Goal: Task Accomplishment & Management: Manage account settings

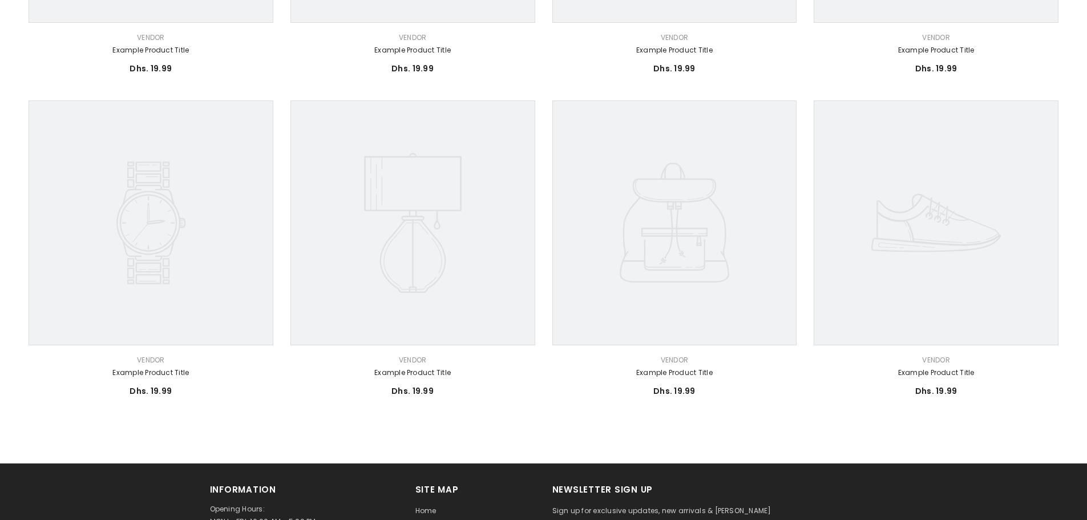
scroll to position [798, 0]
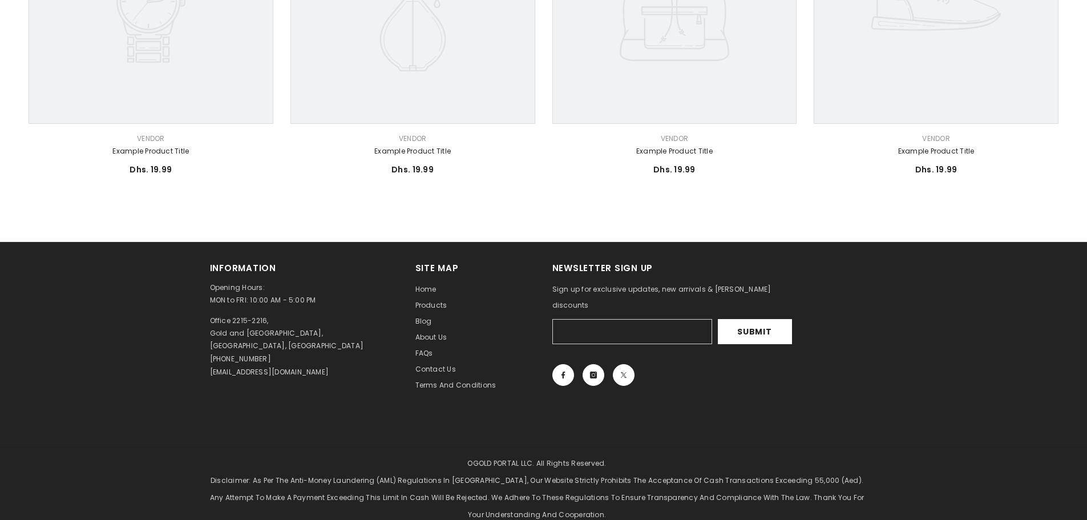
click at [601, 319] on input "Your email" at bounding box center [632, 331] width 160 height 25
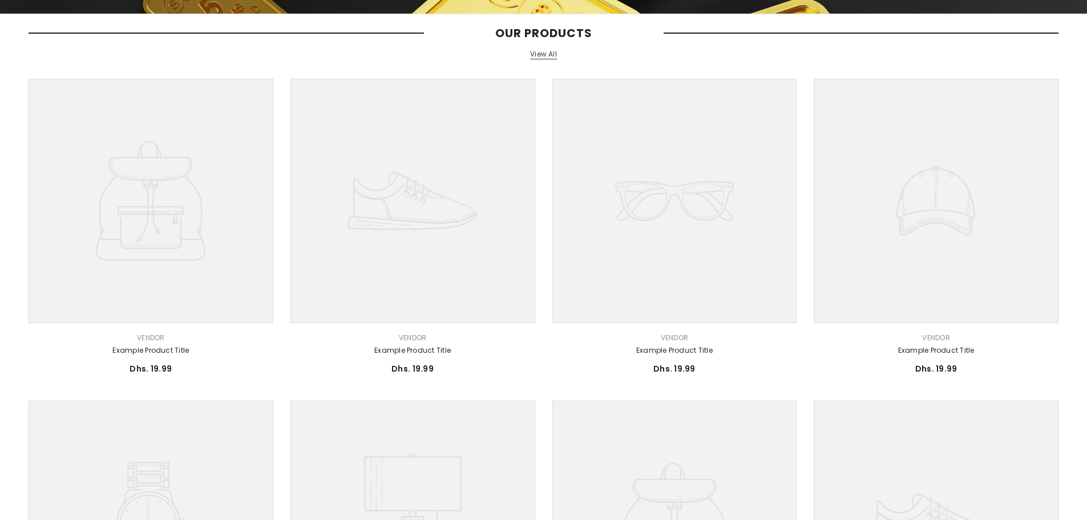
scroll to position [57, 0]
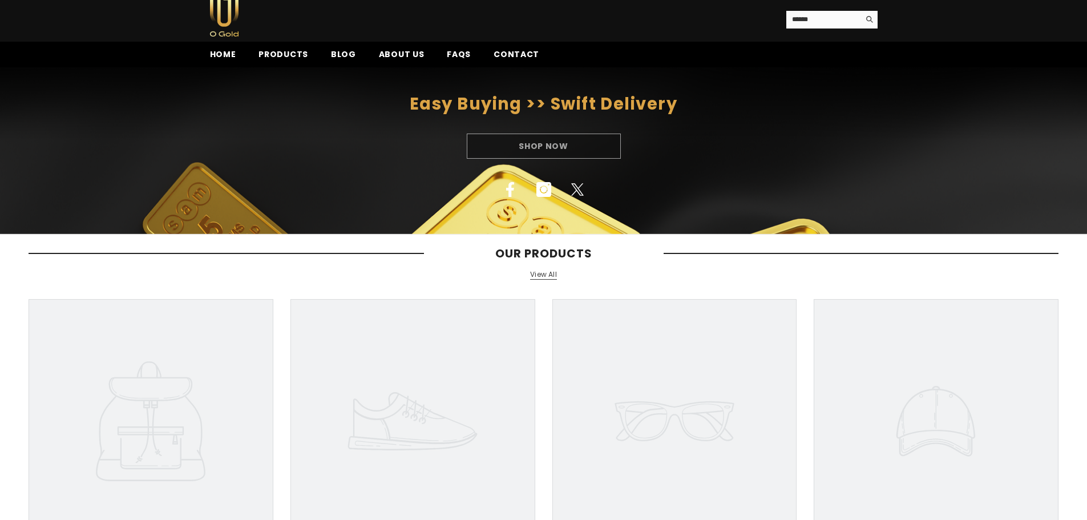
click at [550, 275] on link "View All" at bounding box center [543, 275] width 27 height 10
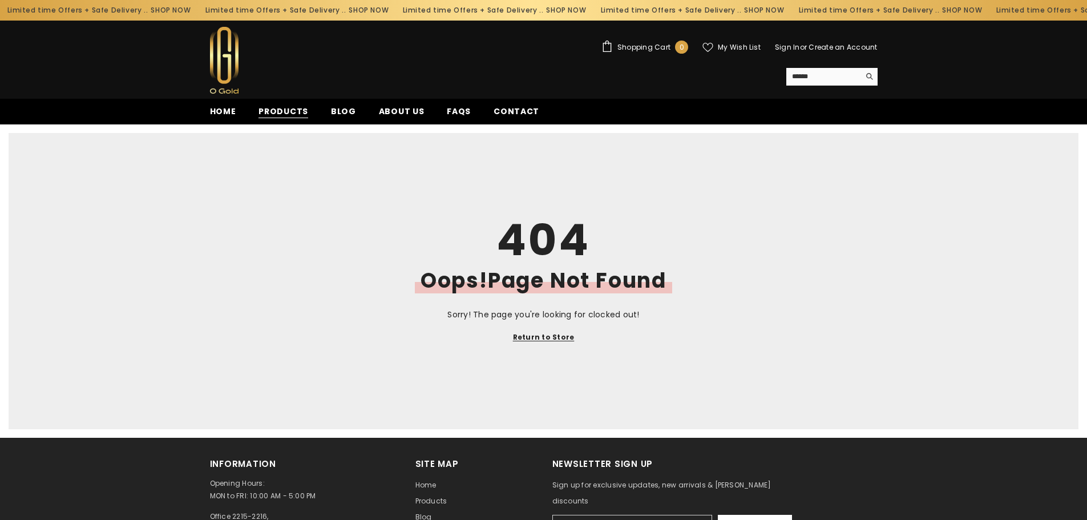
click at [291, 109] on span "Products" at bounding box center [283, 112] width 50 height 12
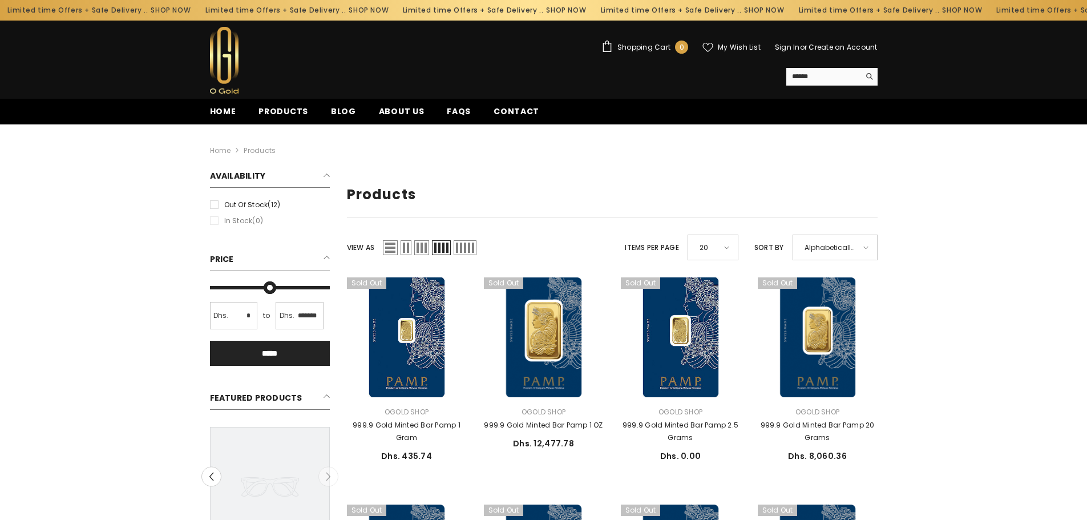
click at [214, 206] on label "Out of stock (12)" at bounding box center [270, 204] width 120 height 13
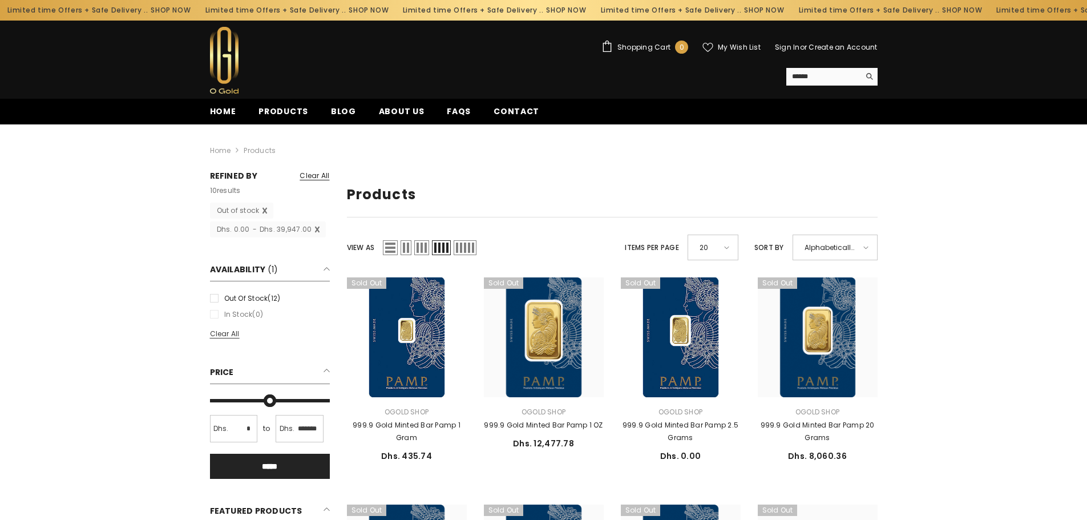
click at [311, 176] on span "Clear all" at bounding box center [314, 176] width 30 height 10
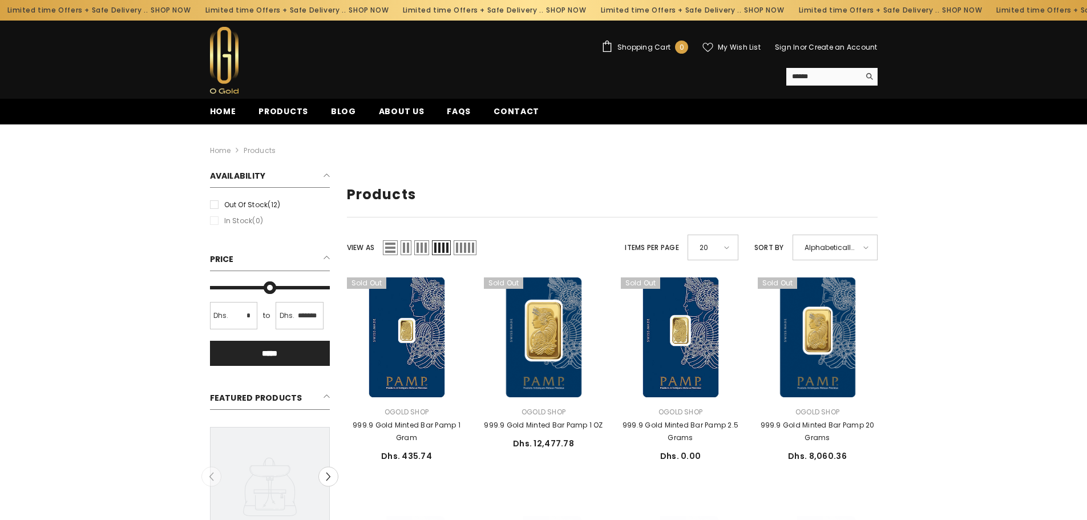
click at [388, 246] on span "List" at bounding box center [390, 247] width 15 height 15
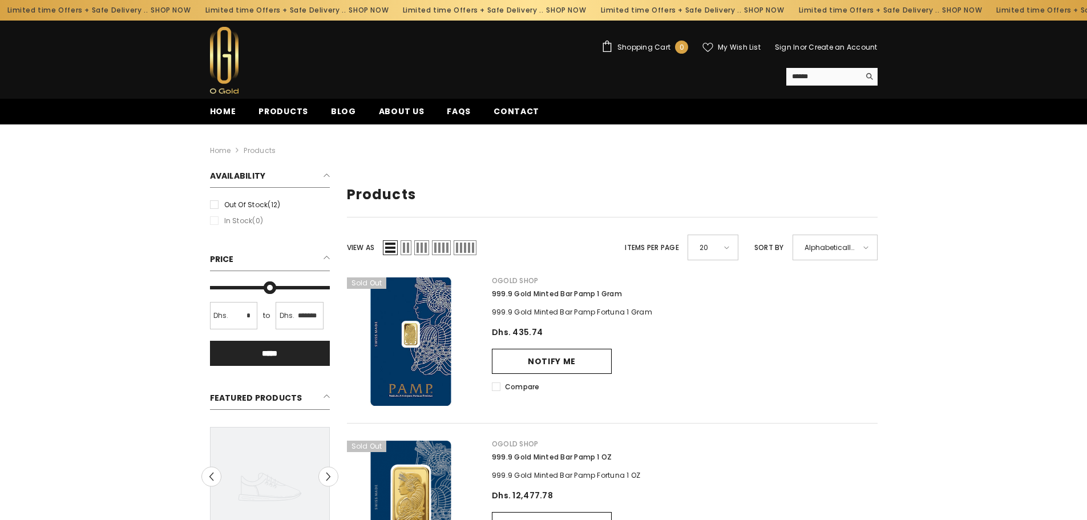
click at [406, 245] on span "Grid 2" at bounding box center [405, 247] width 11 height 15
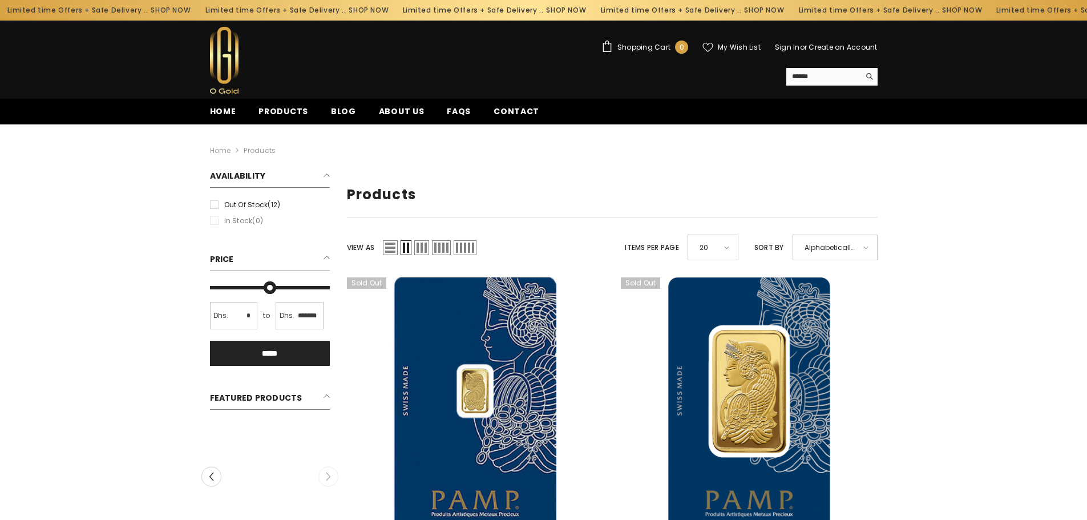
click at [425, 246] on span "Grid 3" at bounding box center [421, 247] width 15 height 15
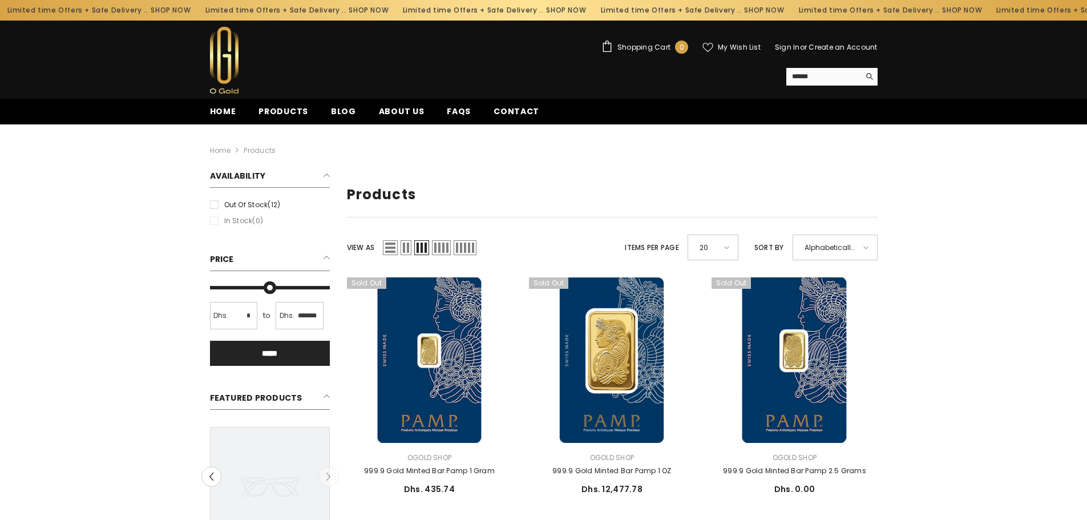
click at [448, 247] on span "Grid 4" at bounding box center [441, 247] width 19 height 15
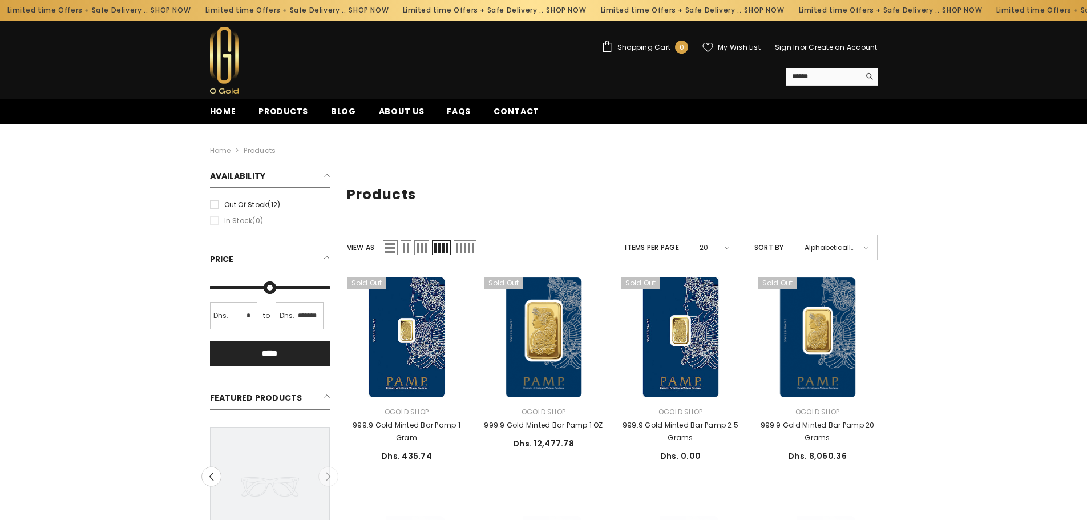
click at [457, 248] on span "Grid 5" at bounding box center [464, 247] width 23 height 15
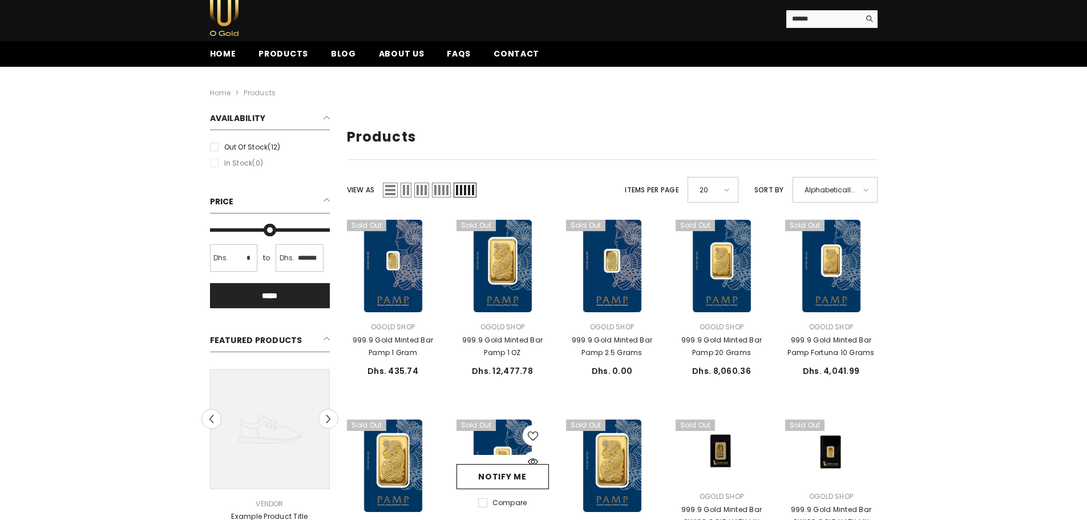
scroll to position [57, 0]
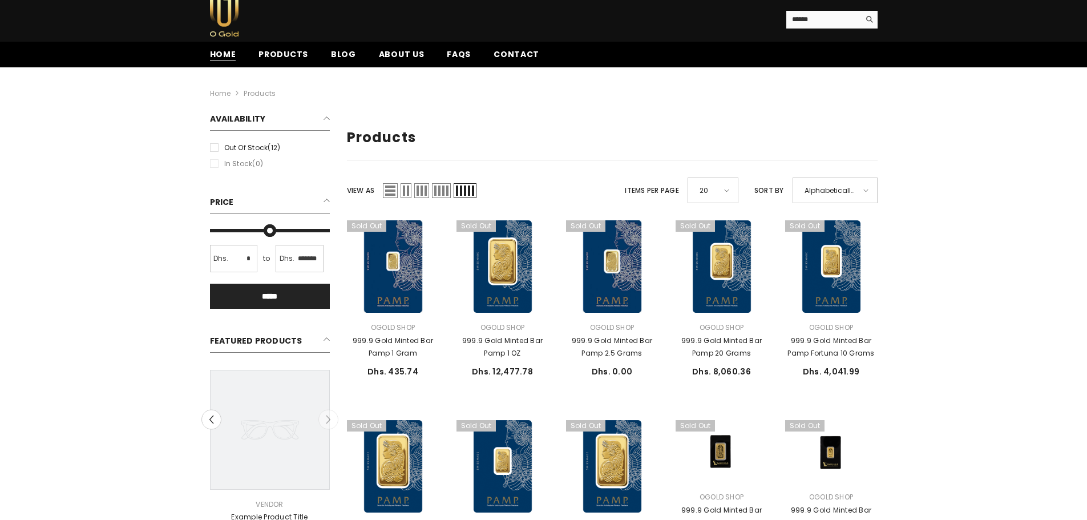
click at [226, 56] on span "Home" at bounding box center [223, 54] width 26 height 12
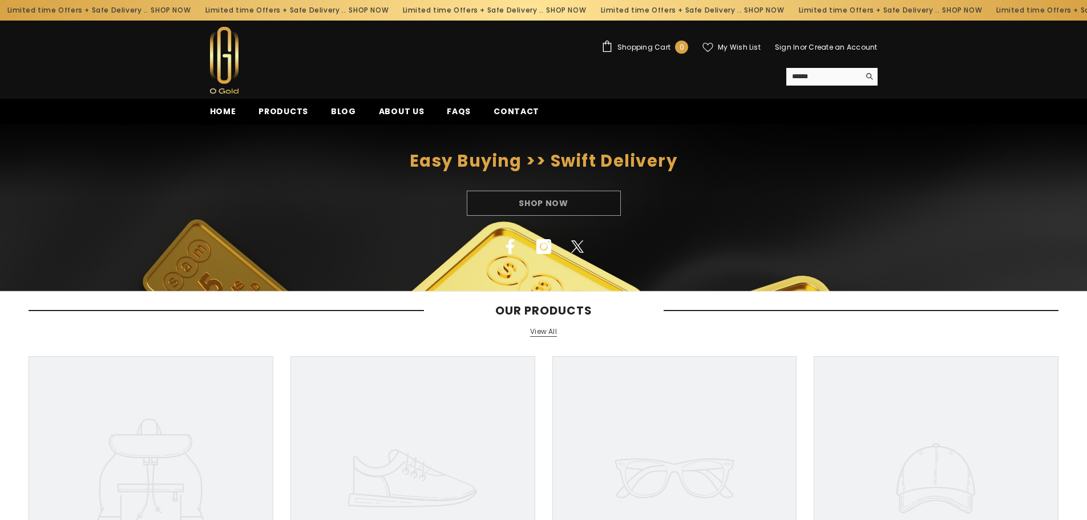
click at [796, 47] on link "Sign In" at bounding box center [787, 47] width 25 height 10
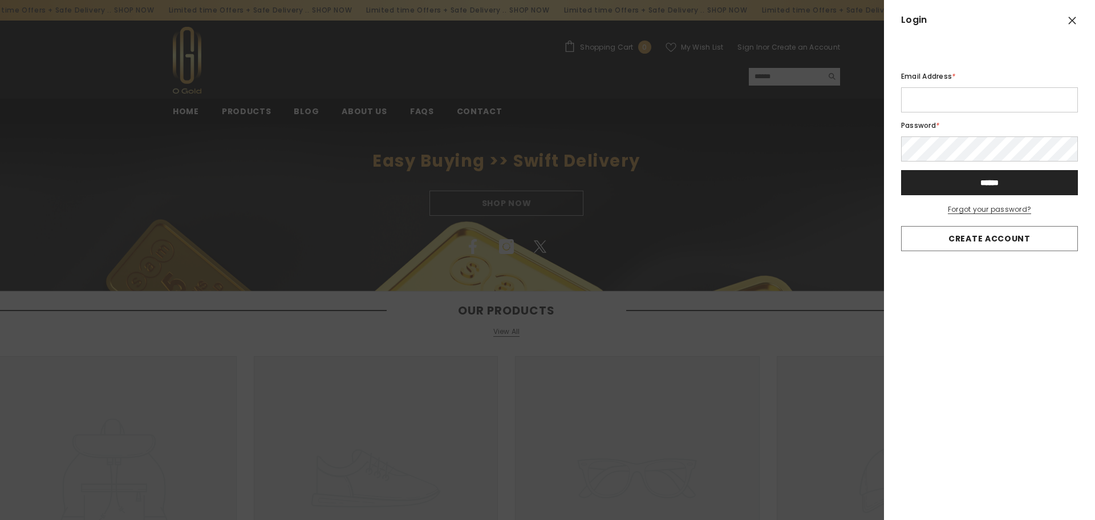
click at [958, 99] on input "Email Address *" at bounding box center [989, 99] width 177 height 25
click at [945, 94] on input "Email Address *" at bounding box center [989, 99] width 177 height 25
type input "**********"
drag, startPoint x: 1000, startPoint y: 181, endPoint x: 996, endPoint y: 196, distance: 15.0
click at [1001, 181] on input "******" at bounding box center [989, 182] width 177 height 25
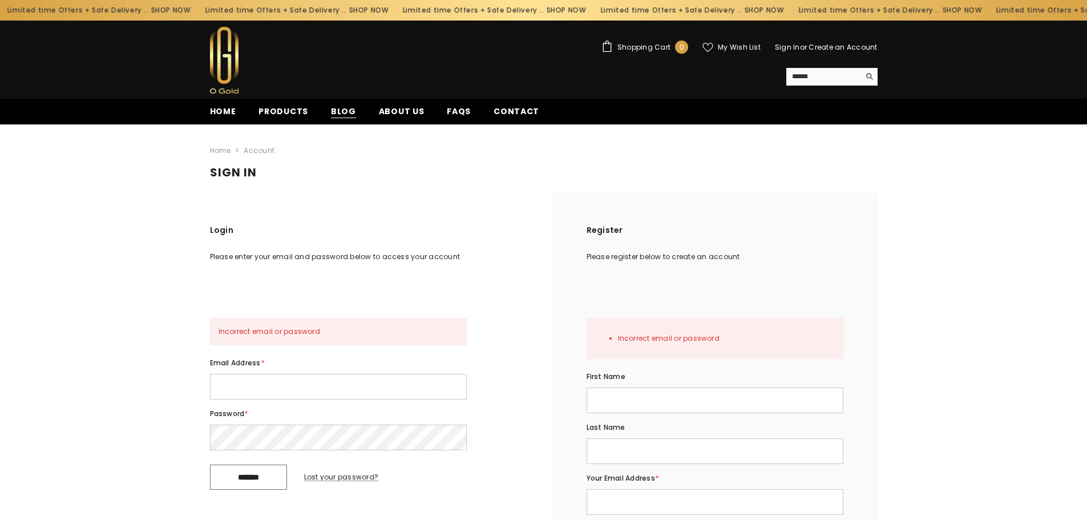
click at [344, 110] on span "Blog" at bounding box center [343, 112] width 25 height 12
